Goal: Task Accomplishment & Management: Use online tool/utility

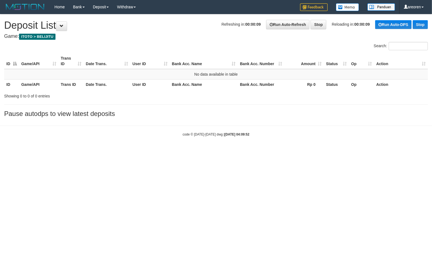
drag, startPoint x: 234, startPoint y: 182, endPoint x: 431, endPoint y: 103, distance: 211.6
click at [277, 151] on html "Toggle navigation Home Bank Account List Load By Website Group [ITOTO] BELIJITU…" at bounding box center [216, 75] width 432 height 151
click at [1, 5] on link at bounding box center [25, 7] width 50 height 14
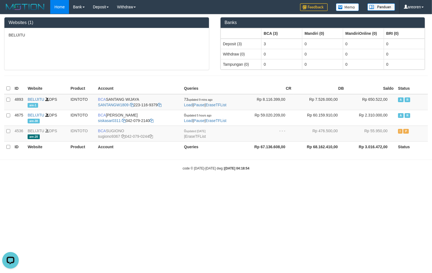
click at [300, 185] on html "Toggle navigation Home Bank Account List Load By Website Group [ITOTO] BELIJITU…" at bounding box center [216, 92] width 432 height 185
click at [163, 185] on html "Toggle navigation Home Bank Account List Load By Website Group [ITOTO] BELIJITU…" at bounding box center [216, 92] width 432 height 185
click at [224, 185] on html "Toggle navigation Home Bank Account List Load By Website Group [ITOTO] BELIJITU…" at bounding box center [216, 92] width 432 height 185
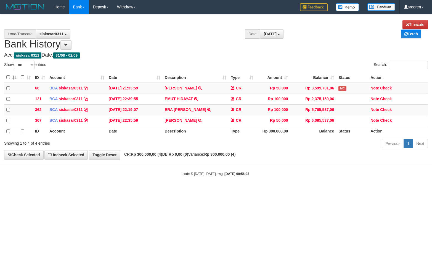
select select "***"
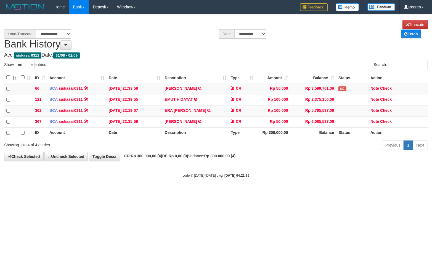
select select "****"
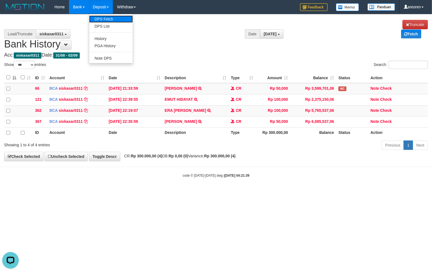
click at [98, 18] on link "DPS Fetch" at bounding box center [111, 18] width 44 height 7
click at [105, 26] on link "DPS List" at bounding box center [111, 26] width 44 height 7
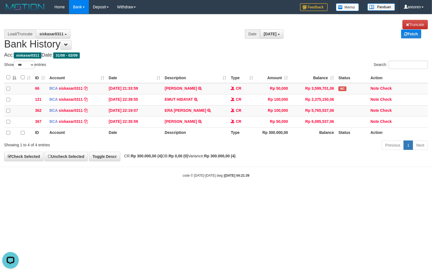
click at [163, 180] on html "Toggle navigation Home Bank Account List Load By Website Group [ITOTO] BELIJITU…" at bounding box center [216, 96] width 432 height 192
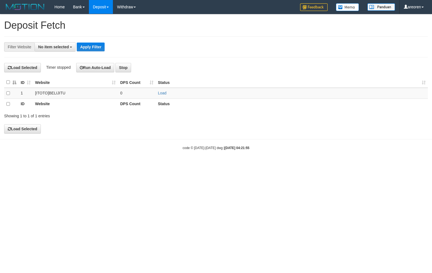
select select
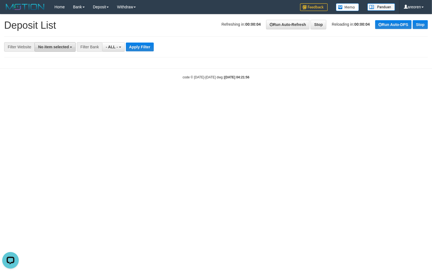
click at [60, 50] on button "No item selected" at bounding box center [54, 46] width 41 height 9
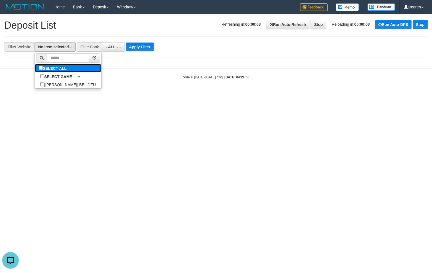
click at [42, 66] on label "SELECT ALL" at bounding box center [53, 68] width 37 height 8
select select "***"
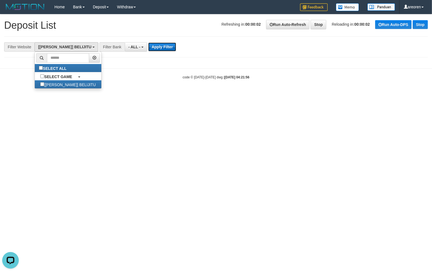
click at [148, 45] on button "Apply Filter" at bounding box center [162, 46] width 28 height 9
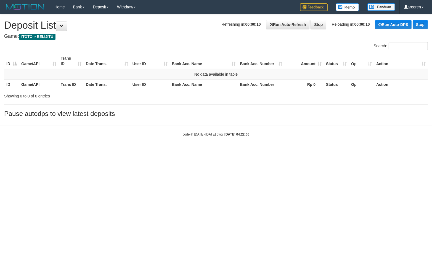
click at [246, 151] on html "Toggle navigation Home Bank Account List Load By Website Group [ITOTO] BELIJITU…" at bounding box center [216, 75] width 432 height 151
click at [243, 151] on html "Toggle navigation Home Bank Account List Load By Website Group [ITOTO] BELIJITU…" at bounding box center [216, 75] width 432 height 151
click at [340, 151] on html "Toggle navigation Home Bank Account List Load By Website Group [ITOTO] BELIJITU…" at bounding box center [216, 75] width 432 height 151
